Goal: Transaction & Acquisition: Book appointment/travel/reservation

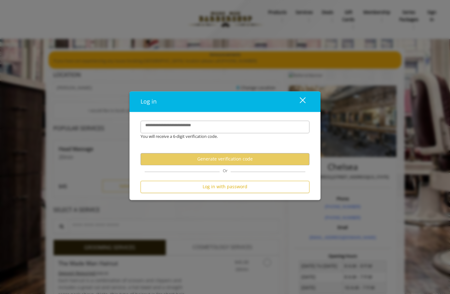
click at [303, 102] on div "close" at bounding box center [299, 101] width 13 height 9
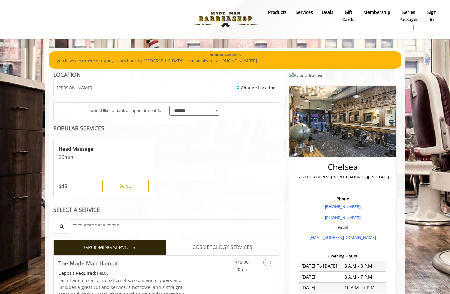
click at [431, 18] on b "sign in" at bounding box center [431, 16] width 9 height 14
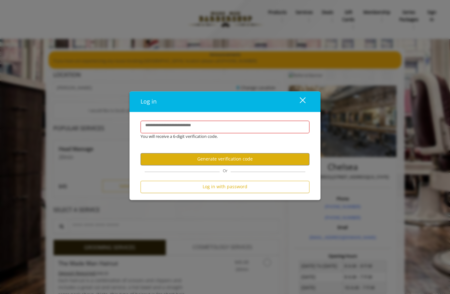
click at [303, 100] on div "close" at bounding box center [299, 101] width 13 height 9
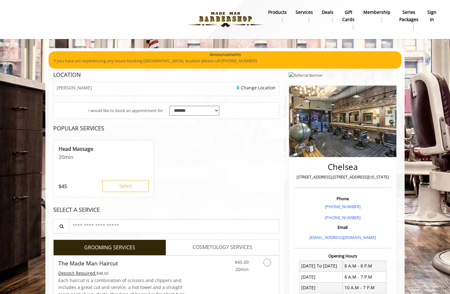
click at [433, 12] on b "sign in" at bounding box center [431, 16] width 9 height 14
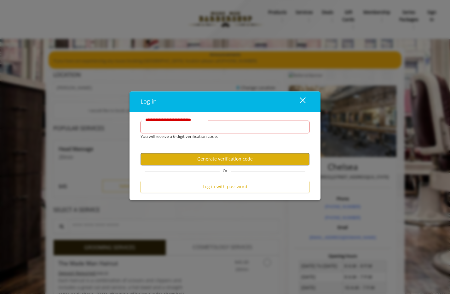
click at [225, 124] on input "**********" at bounding box center [225, 127] width 169 height 13
type input "**********"
click at [253, 157] on button "Generate verification code" at bounding box center [225, 159] width 169 height 12
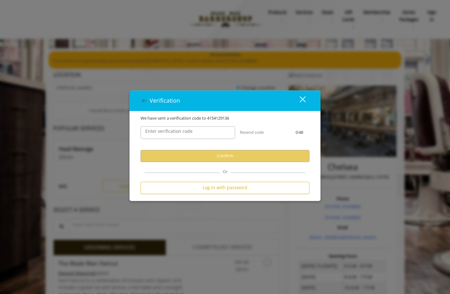
click at [172, 133] on label "Enter verification code" at bounding box center [169, 131] width 54 height 7
click at [172, 133] on input "Enter verification code" at bounding box center [188, 132] width 95 height 13
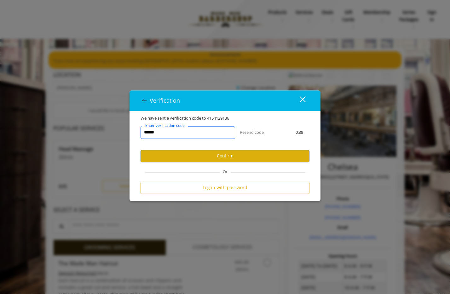
type input "******"
click at [203, 152] on button "Confirm" at bounding box center [225, 156] width 169 height 12
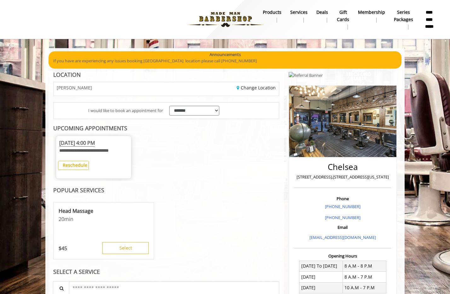
click at [80, 164] on b "Reschedule" at bounding box center [75, 165] width 25 height 6
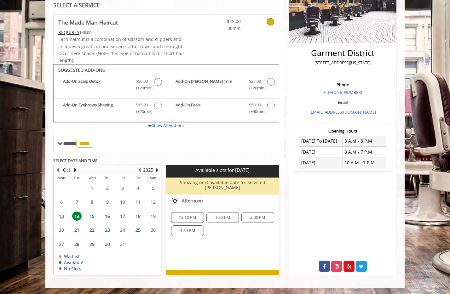
scroll to position [134, 0]
click at [108, 212] on span "16" at bounding box center [107, 216] width 9 height 9
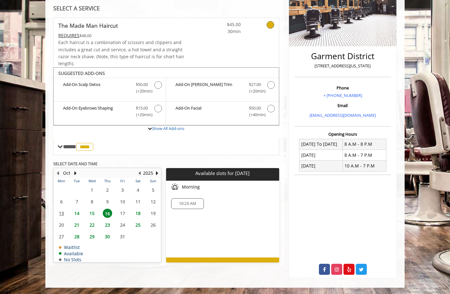
click at [91, 209] on span "15" at bounding box center [91, 213] width 9 height 9
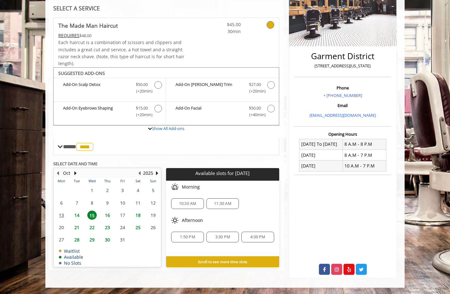
click at [184, 235] on span "1:50 PM" at bounding box center [187, 237] width 15 height 5
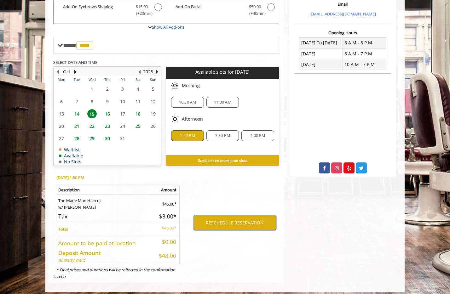
scroll to position [221, 0]
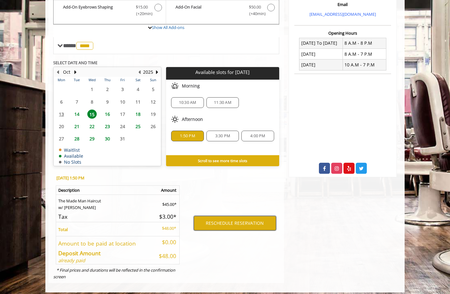
click at [237, 218] on button "RESCHEDULE RESERVATION" at bounding box center [235, 223] width 82 height 15
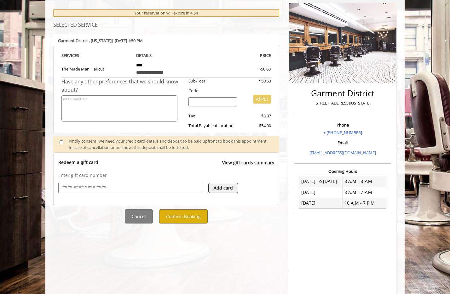
scroll to position [92, 0]
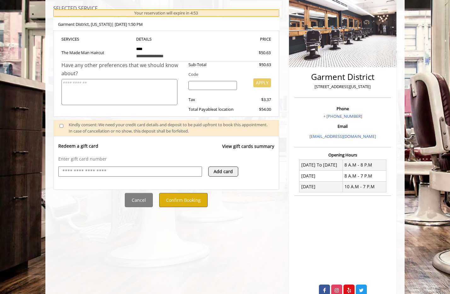
click at [191, 198] on button "Confirm Booking" at bounding box center [183, 200] width 49 height 14
